Goal: Check status: Check status

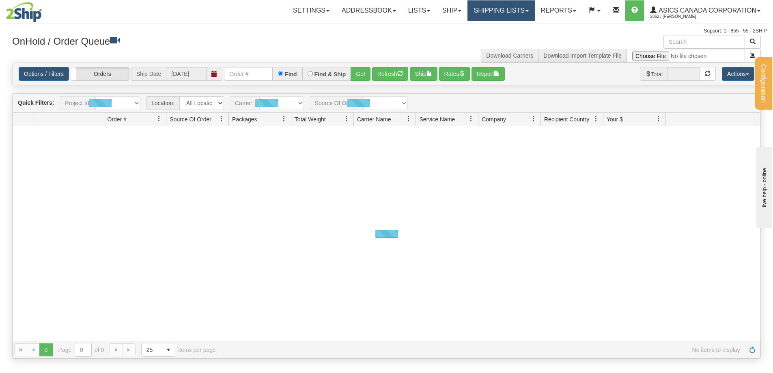
click at [497, 11] on link "Shipping lists" at bounding box center [500, 10] width 67 height 20
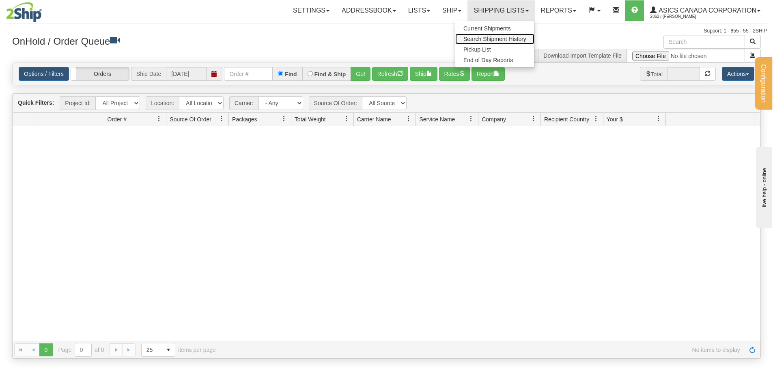
click at [491, 43] on link "Search Shipment History" at bounding box center [494, 39] width 79 height 11
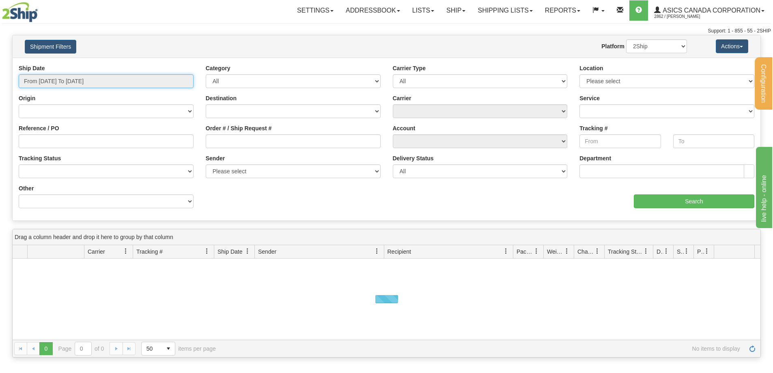
click at [137, 80] on input "From [DATE] To [DATE]" at bounding box center [106, 81] width 175 height 14
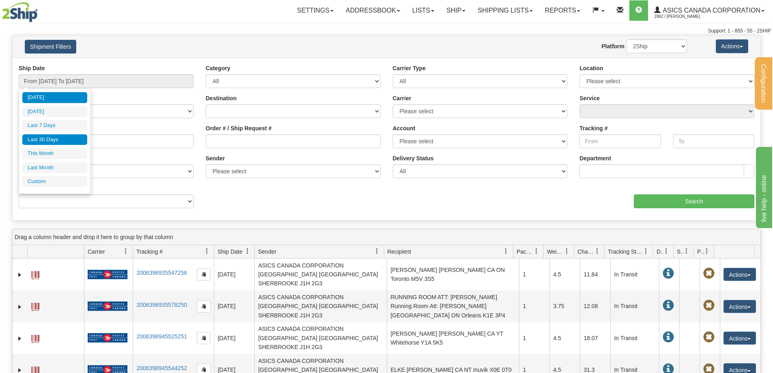
click at [52, 136] on li "Last 30 Days" at bounding box center [54, 139] width 65 height 11
type input "From [DATE] To [DATE]"
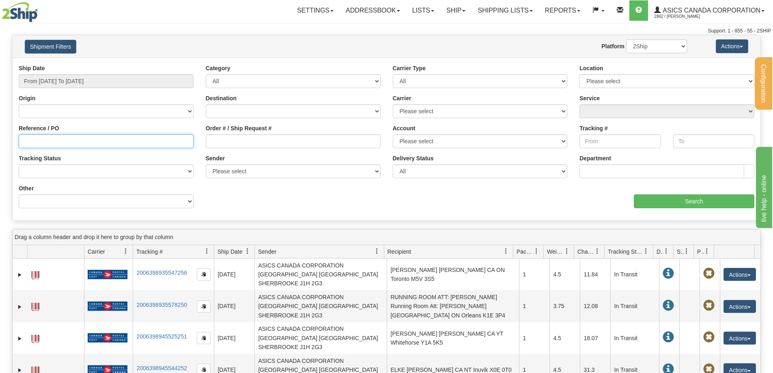
click at [60, 139] on input "Reference / PO" at bounding box center [106, 141] width 175 height 14
paste input "8040173384"
type input "8040173384"
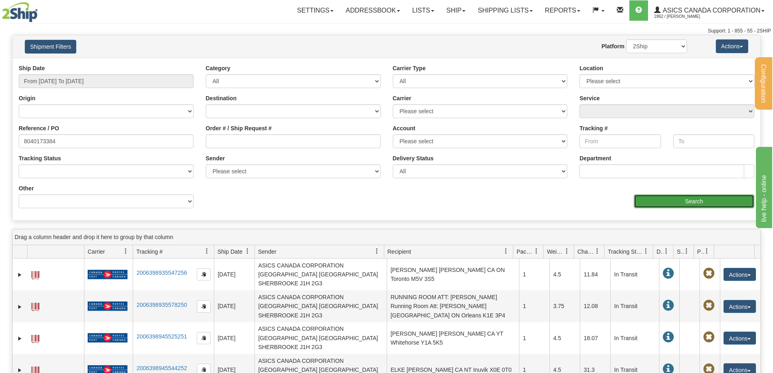
click at [681, 198] on input "Search" at bounding box center [694, 201] width 121 height 14
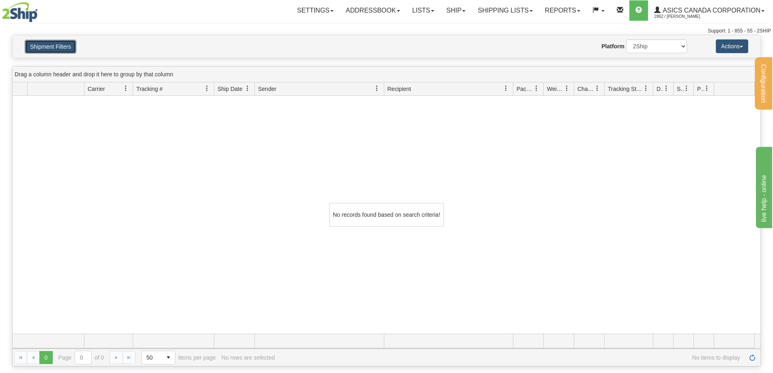
click at [44, 42] on button "Shipment Filters" at bounding box center [51, 47] width 52 height 14
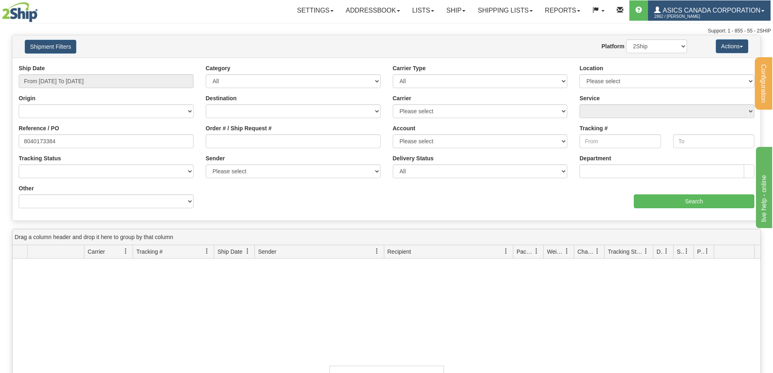
click at [723, 10] on span "ASICS CANADA CORPORATION" at bounding box center [711, 10] width 100 height 7
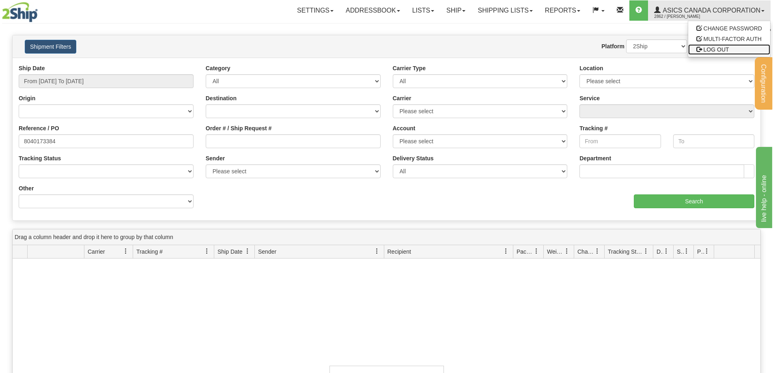
click at [717, 49] on span "LOG OUT" at bounding box center [717, 49] width 26 height 6
